Goal: Transaction & Acquisition: Subscribe to service/newsletter

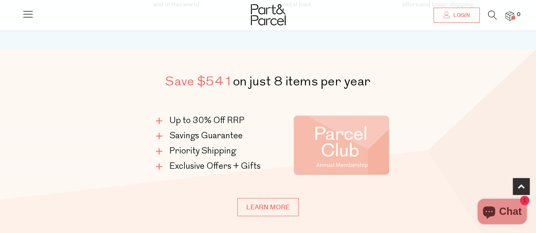
scroll to position [361, 0]
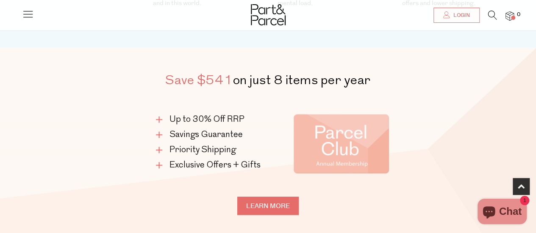
click at [274, 206] on link "Learn more" at bounding box center [267, 206] width 61 height 18
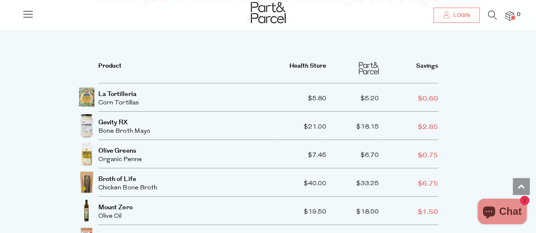
scroll to position [1551, 0]
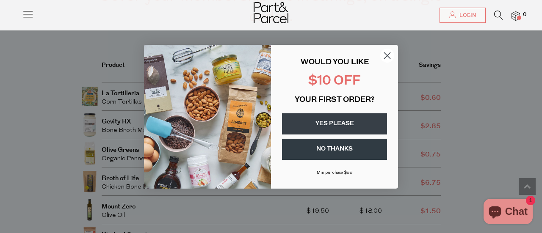
click at [341, 127] on button "YES PLEASE" at bounding box center [334, 123] width 105 height 21
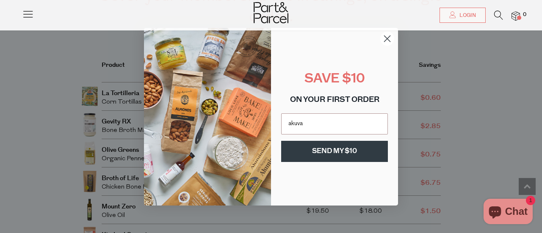
type input "akuvacic26@gmail.com"
click at [336, 157] on button "SEND MY $10" at bounding box center [334, 151] width 107 height 21
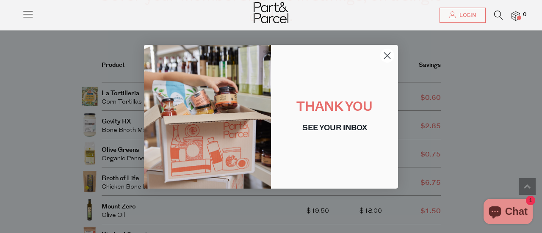
click at [386, 54] on icon "Close dialog" at bounding box center [387, 56] width 6 height 6
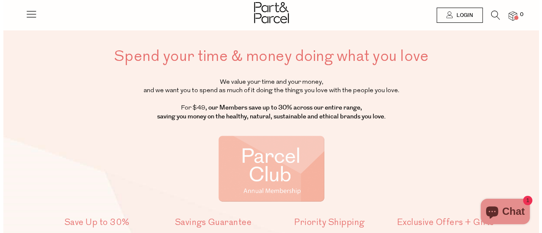
scroll to position [0, 0]
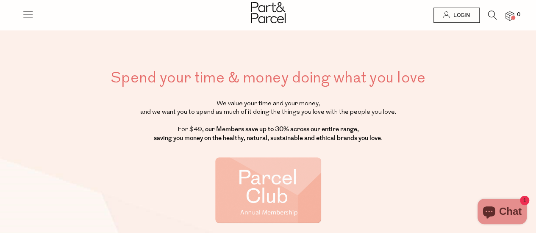
click at [34, 15] on div at bounding box center [268, 14] width 536 height 28
click at [29, 15] on icon at bounding box center [28, 14] width 12 height 12
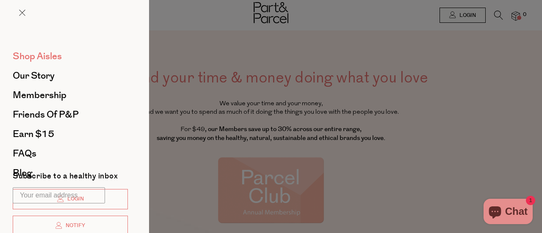
click at [49, 53] on span "Shop Aisles" at bounding box center [37, 57] width 49 height 14
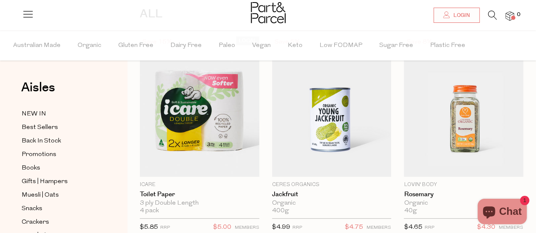
scroll to position [75, 0]
click at [45, 124] on span "Best Sellers" at bounding box center [40, 128] width 36 height 10
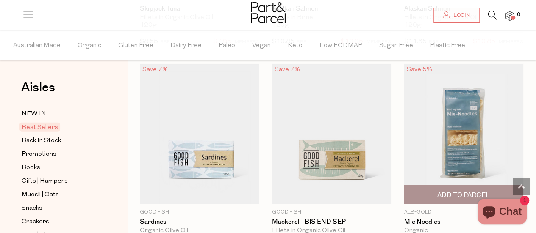
scroll to position [1202, 0]
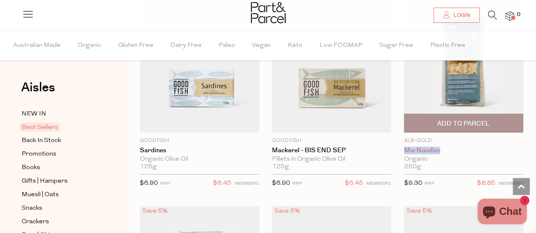
drag, startPoint x: 401, startPoint y: 148, endPoint x: 439, endPoint y: 146, distance: 37.7
click at [439, 146] on div "Save 5% 1 Add To Parcel Alb-Gold Mie Noodles Organic 250g Only 52 Available RRP" at bounding box center [457, 92] width 132 height 201
copy link "Mie Noodles"
drag, startPoint x: 402, startPoint y: 137, endPoint x: 444, endPoint y: 147, distance: 43.0
click at [444, 147] on div "Save 5% 1 Add To Parcel Alb-Gold Mie Noodles Organic 250g Only 52 Available RRP" at bounding box center [457, 92] width 132 height 201
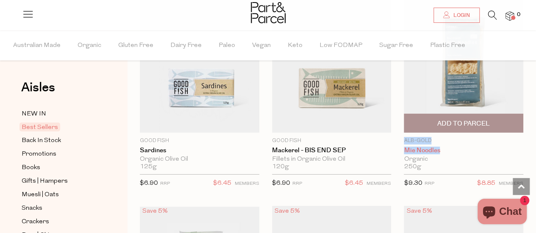
copy div "Alb-Gold Mie Noodles"
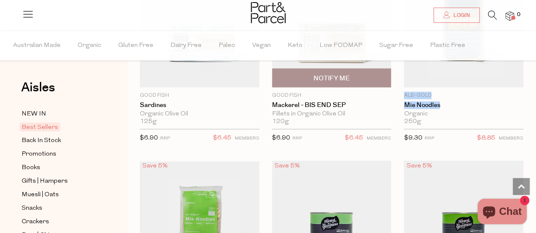
scroll to position [1248, 0]
